Goal: Task Accomplishment & Management: Use online tool/utility

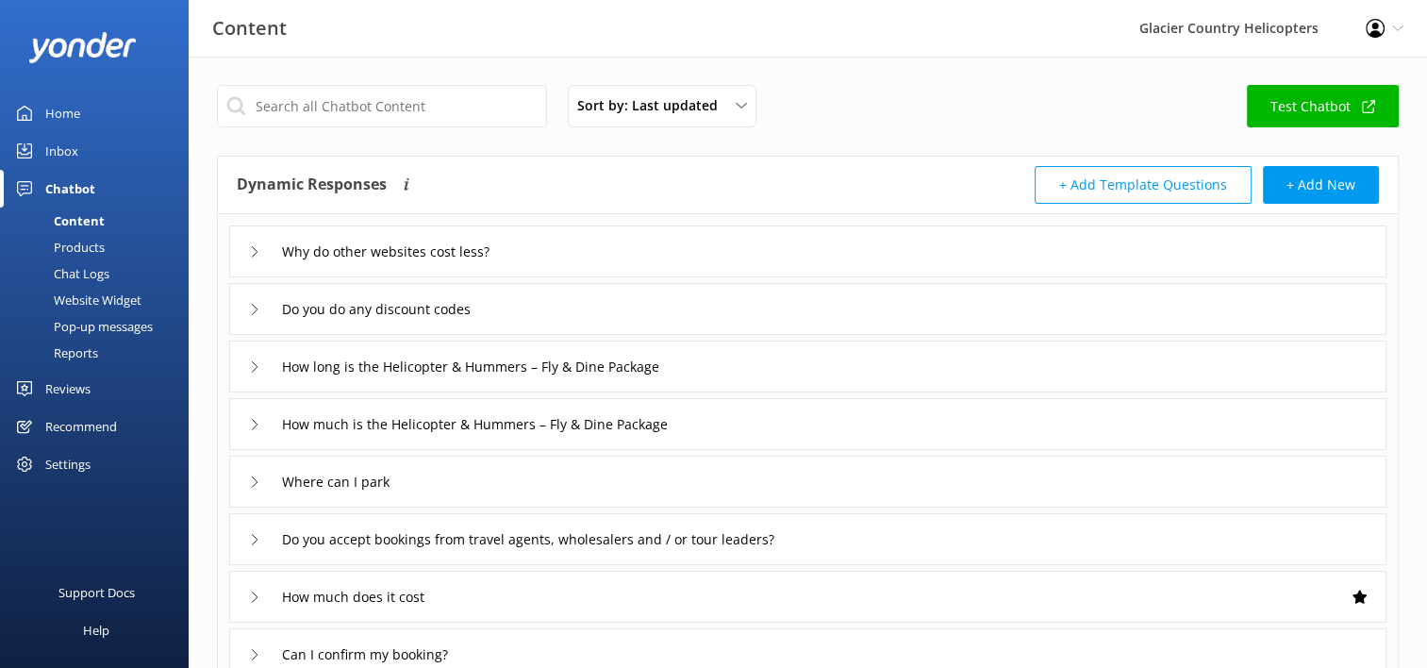
click at [83, 265] on div "Chat Logs" at bounding box center [60, 273] width 98 height 26
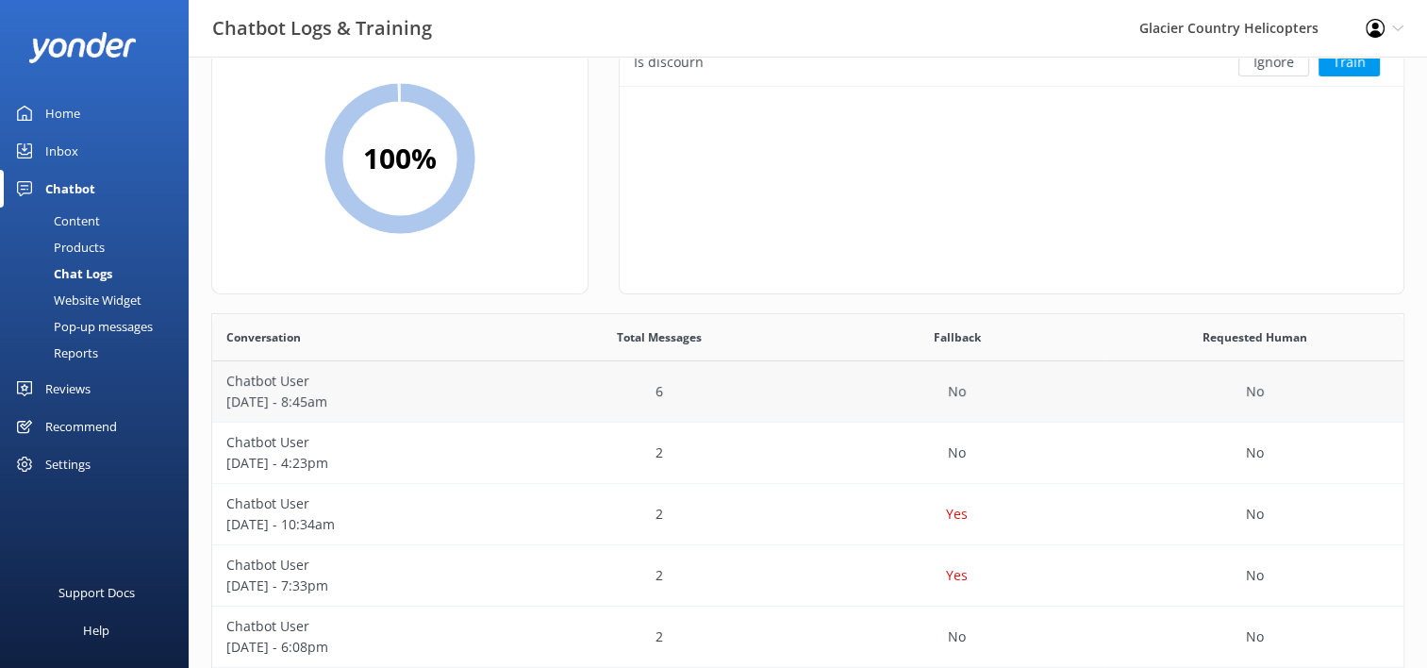
scroll to position [102, 0]
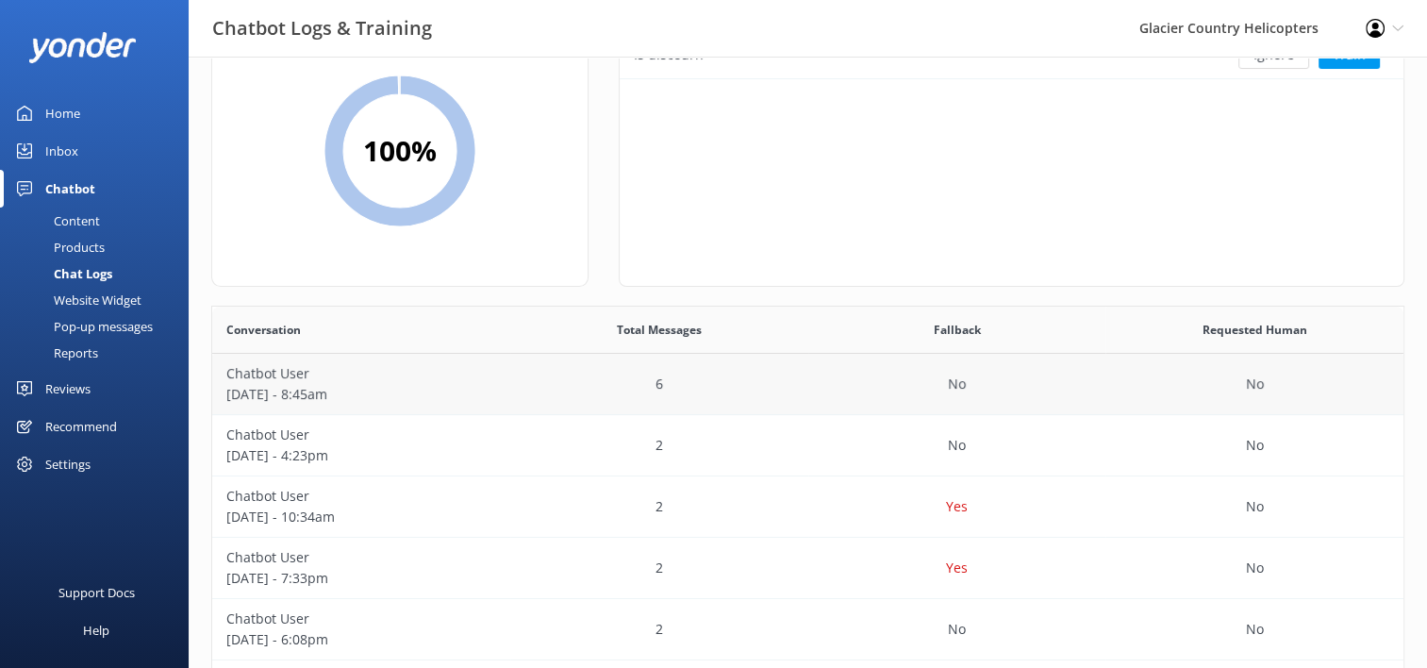
click at [396, 392] on p "[DATE] - 8:45am" at bounding box center [361, 394] width 270 height 21
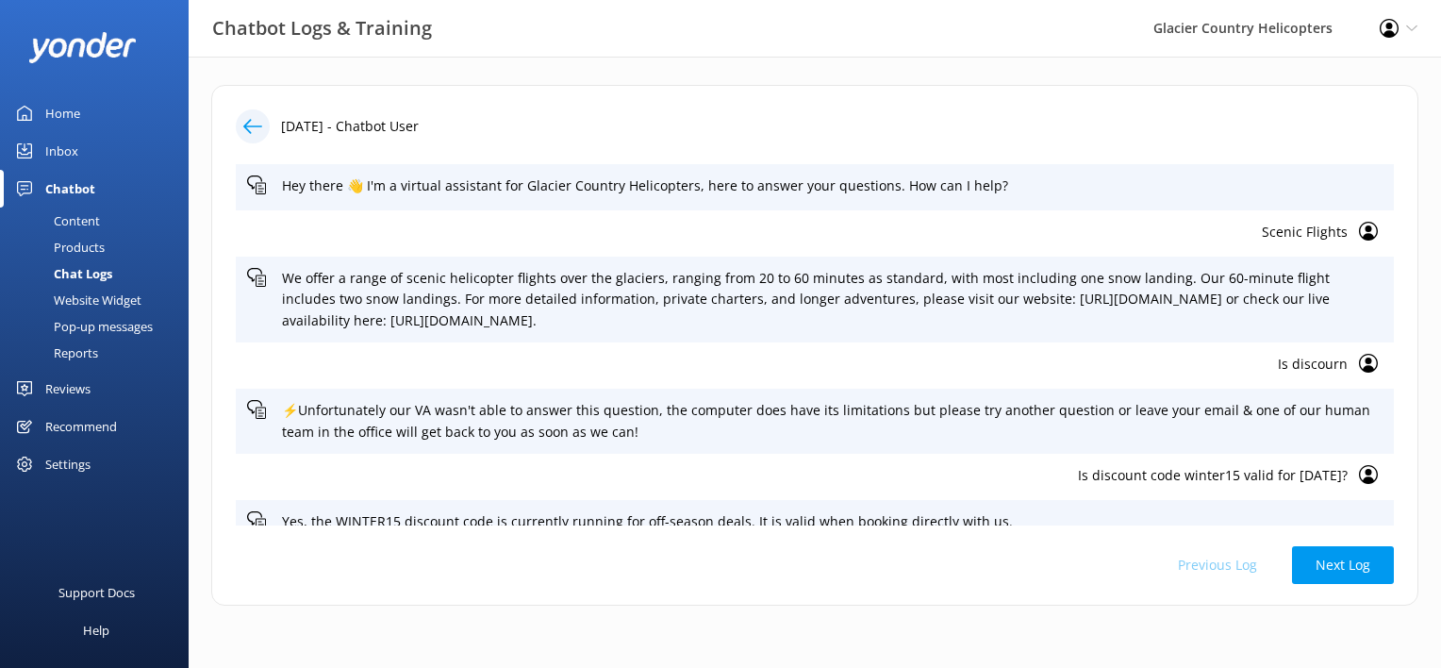
click at [66, 98] on div "Home" at bounding box center [62, 113] width 35 height 38
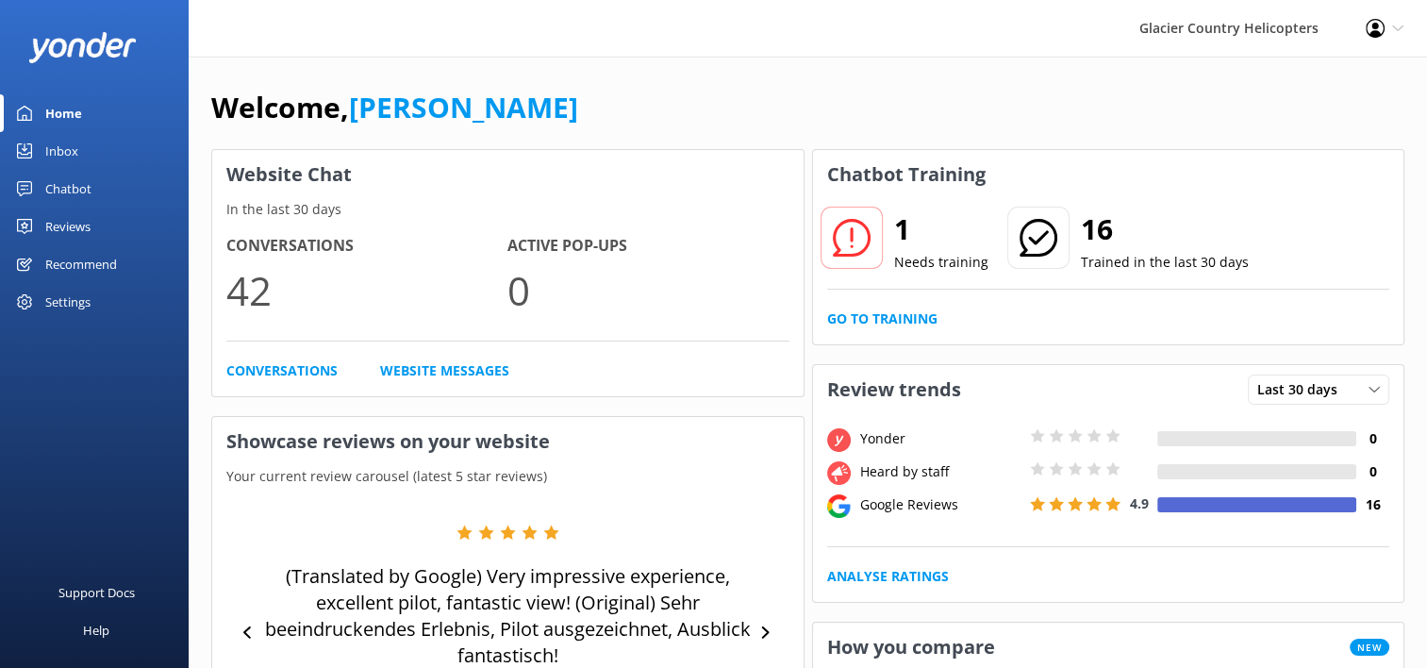
click at [864, 238] on icon at bounding box center [852, 238] width 38 height 38
